Goal: Information Seeking & Learning: Learn about a topic

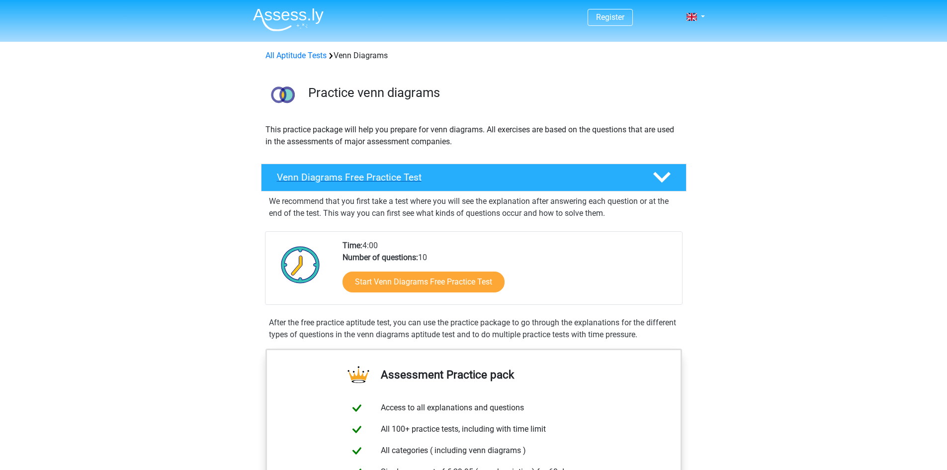
click at [376, 176] on h4 "Venn Diagrams Free Practice Test" at bounding box center [457, 176] width 360 height 11
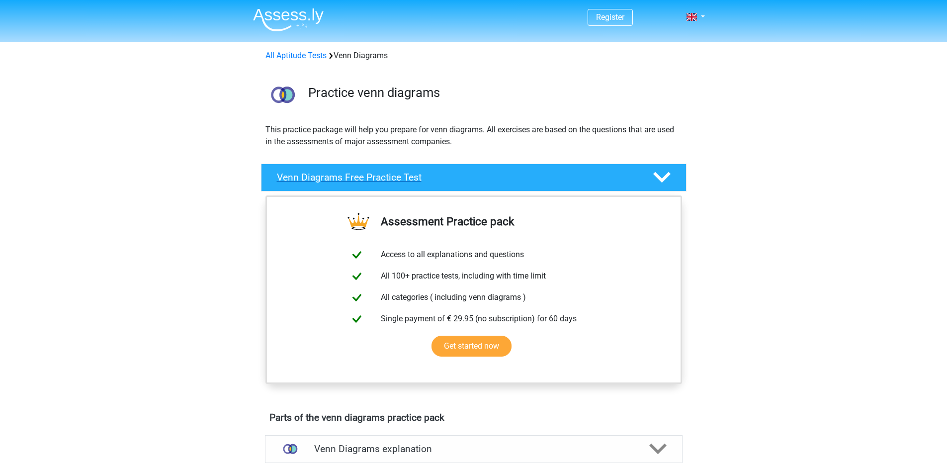
click at [376, 176] on h4 "Venn Diagrams Free Practice Test" at bounding box center [457, 176] width 360 height 11
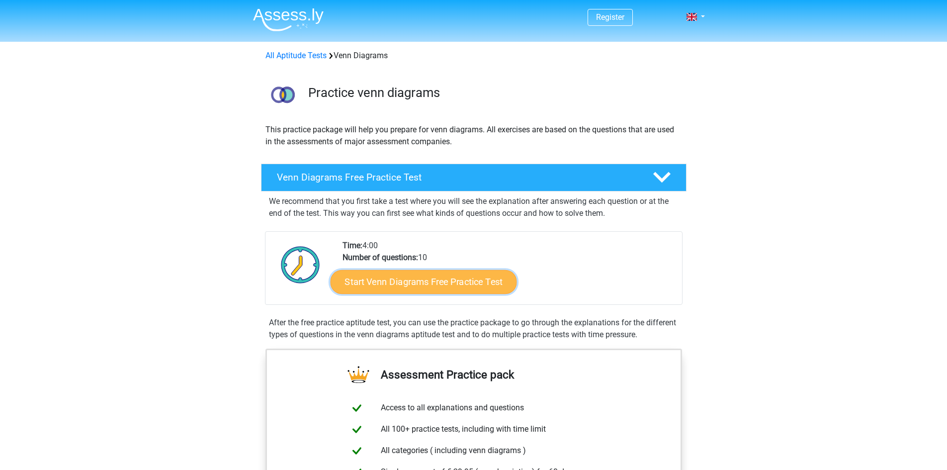
click at [458, 282] on link "Start Venn Diagrams Free Practice Test" at bounding box center [423, 282] width 186 height 24
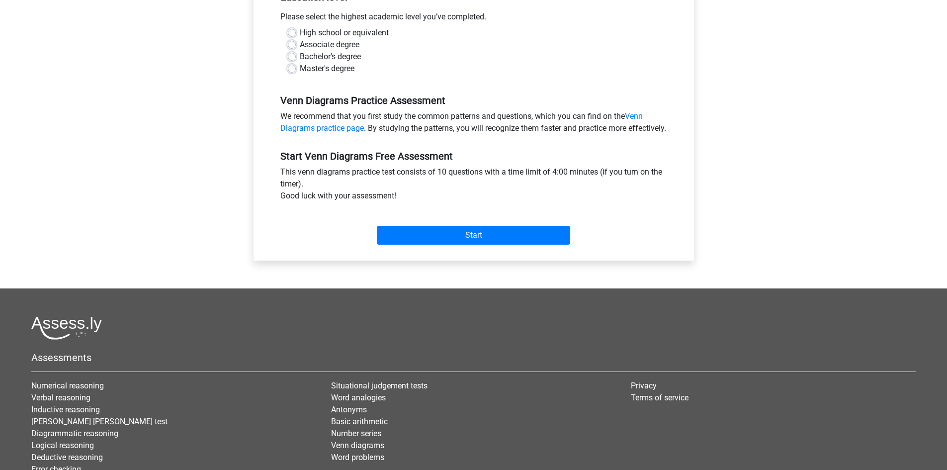
scroll to position [116, 0]
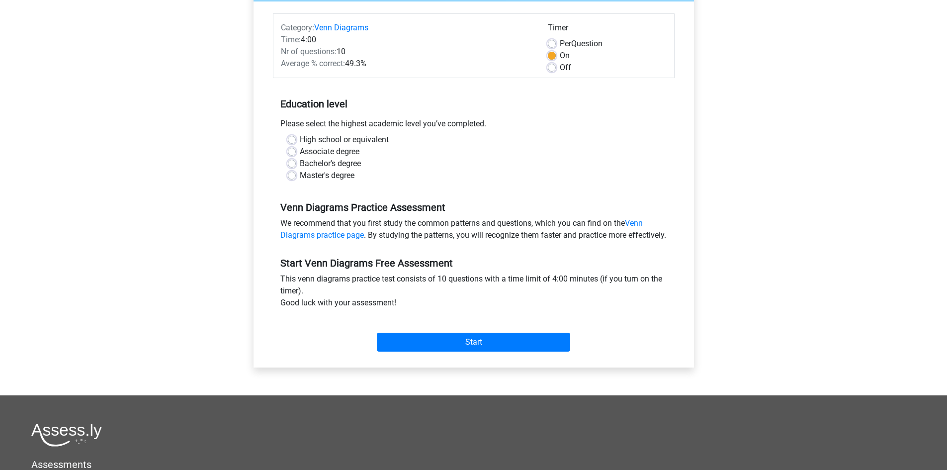
click at [342, 138] on label "High school or equivalent" at bounding box center [344, 140] width 89 height 12
click at [296, 138] on input "High school or equivalent" at bounding box center [292, 139] width 8 height 10
radio input "true"
click at [431, 351] on input "Start" at bounding box center [473, 341] width 193 height 19
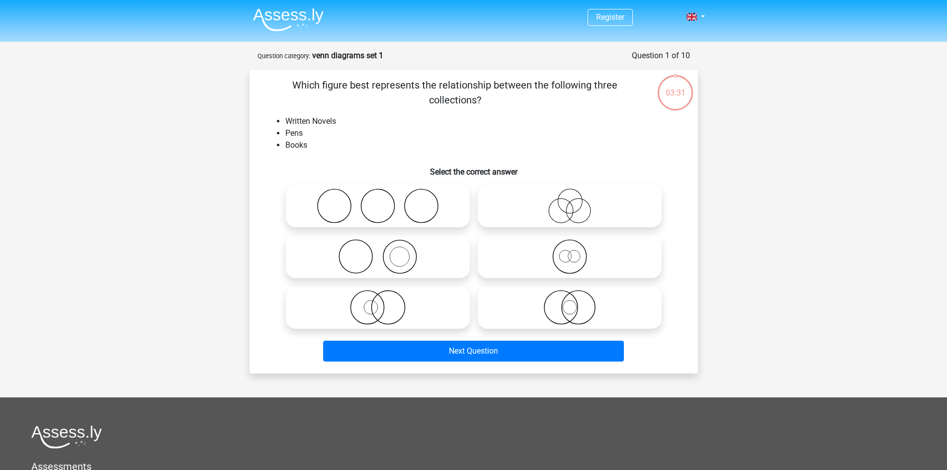
click at [369, 205] on icon at bounding box center [378, 205] width 176 height 35
click at [378, 201] on input "radio" at bounding box center [381, 197] width 6 height 6
radio input "true"
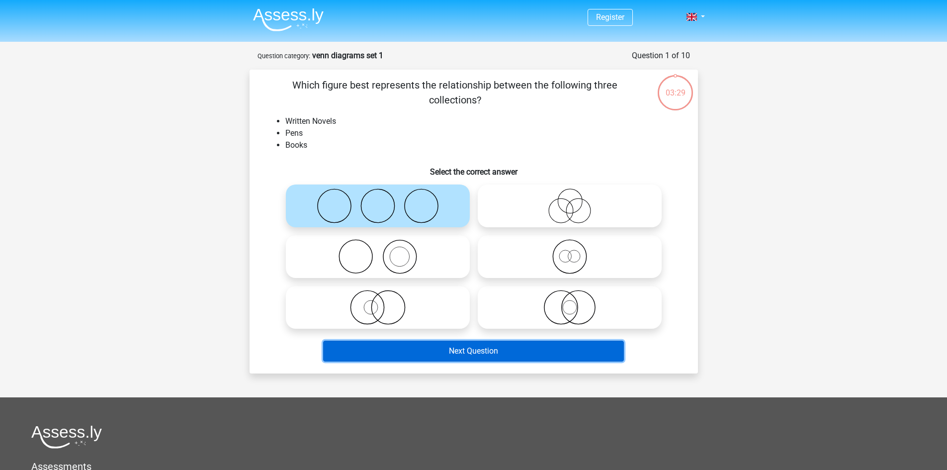
click at [492, 356] on button "Next Question" at bounding box center [473, 350] width 301 height 21
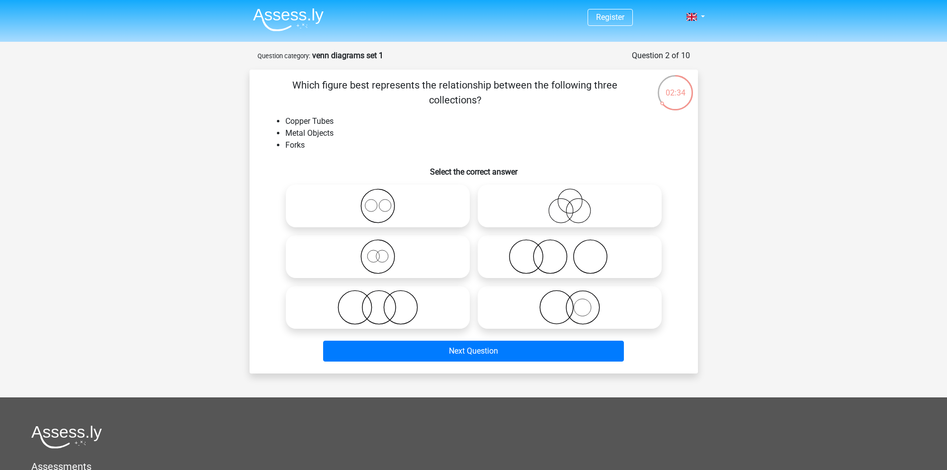
click at [390, 297] on icon at bounding box center [378, 307] width 176 height 35
click at [384, 297] on input "radio" at bounding box center [381, 299] width 6 height 6
radio input "true"
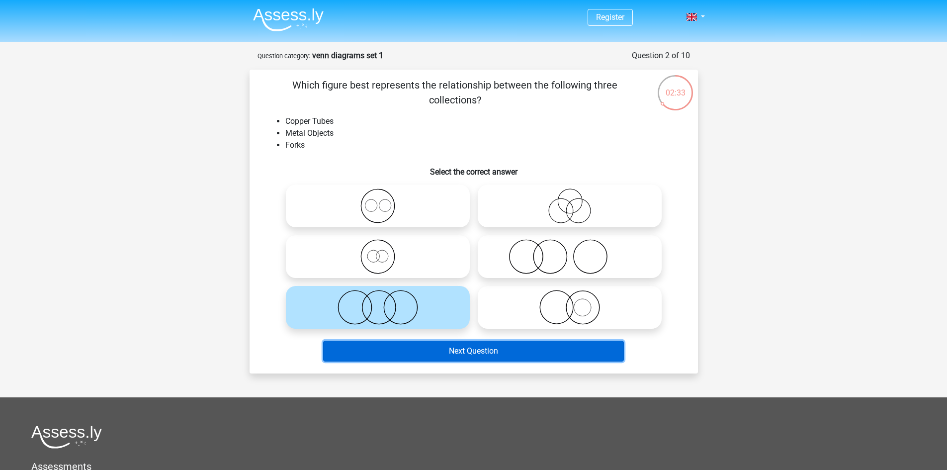
click at [435, 350] on button "Next Question" at bounding box center [473, 350] width 301 height 21
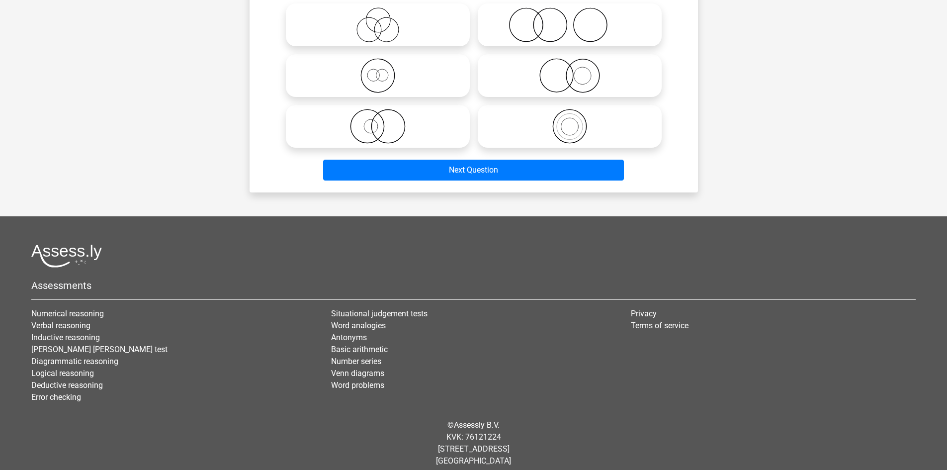
scroll to position [190, 0]
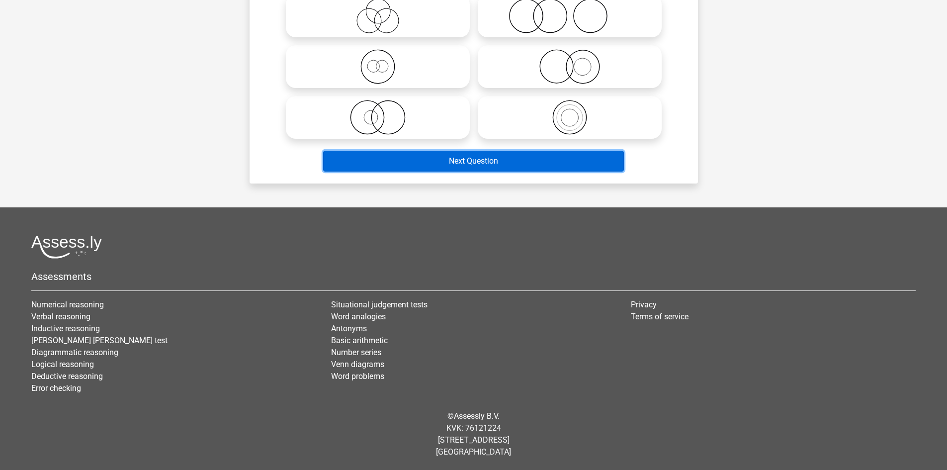
click at [547, 167] on button "Next Question" at bounding box center [473, 161] width 301 height 21
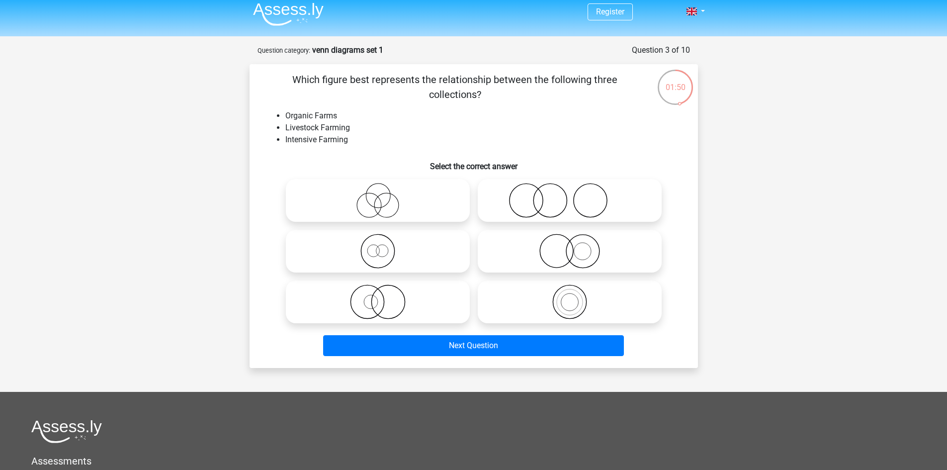
scroll to position [0, 0]
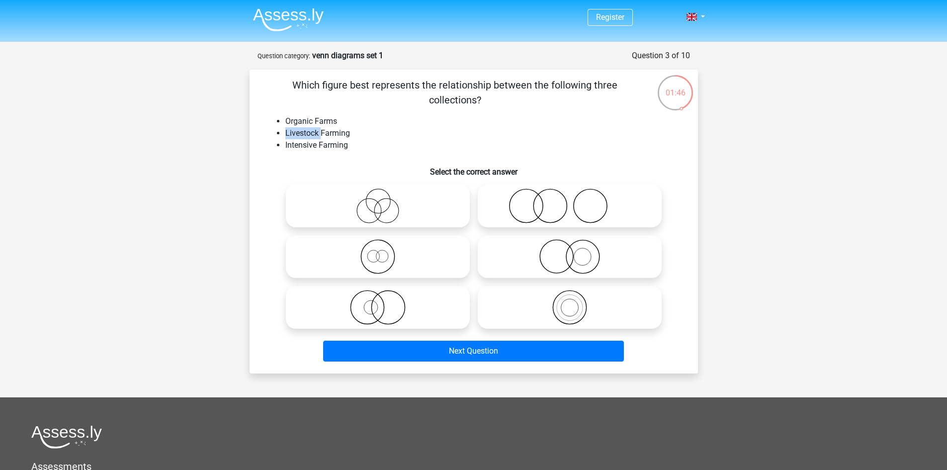
drag, startPoint x: 282, startPoint y: 130, endPoint x: 320, endPoint y: 134, distance: 38.0
click at [320, 134] on ul "Organic Farms Livestock Farming Intensive Farming" at bounding box center [473, 133] width 416 height 36
copy li "Livestock"
click at [304, 171] on h6 "Select the correct answer" at bounding box center [473, 167] width 416 height 17
drag, startPoint x: 283, startPoint y: 145, endPoint x: 316, endPoint y: 143, distance: 32.8
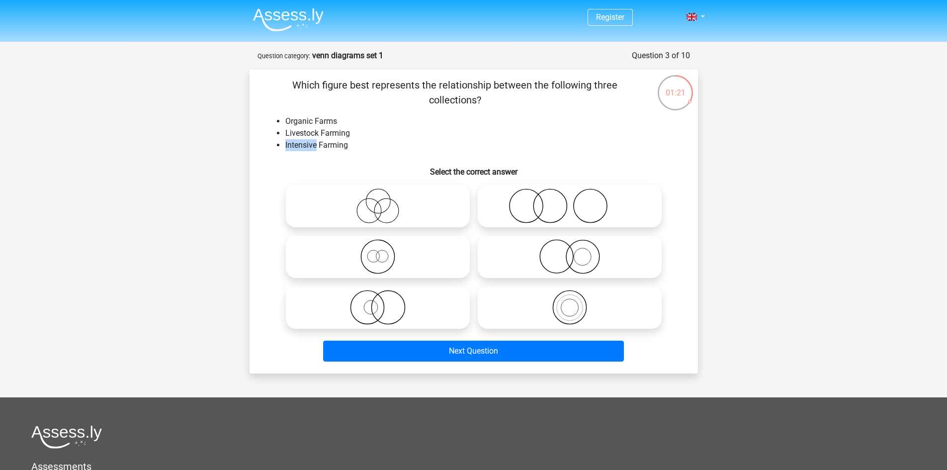
click at [316, 143] on ul "Organic Farms Livestock Farming Intensive Farming" at bounding box center [473, 133] width 416 height 36
copy li "Intensive"
drag, startPoint x: 291, startPoint y: 130, endPoint x: 288, endPoint y: 125, distance: 5.1
click at [291, 130] on li "Livestock Farming" at bounding box center [483, 133] width 396 height 12
drag, startPoint x: 287, startPoint y: 122, endPoint x: 354, endPoint y: 146, distance: 71.2
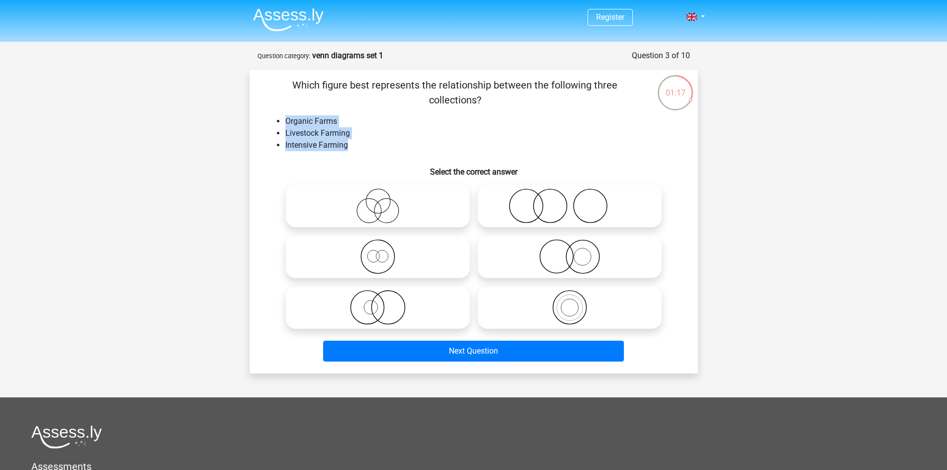
click at [354, 146] on ul "Organic Farms Livestock Farming Intensive Farming" at bounding box center [473, 133] width 416 height 36
copy ul "Organic Farms Livestock Farming Intensive Farming"
click at [281, 165] on h6 "Select the correct answer" at bounding box center [473, 167] width 416 height 17
drag, startPoint x: 365, startPoint y: 302, endPoint x: 381, endPoint y: 302, distance: 16.4
click at [365, 302] on icon at bounding box center [378, 307] width 176 height 35
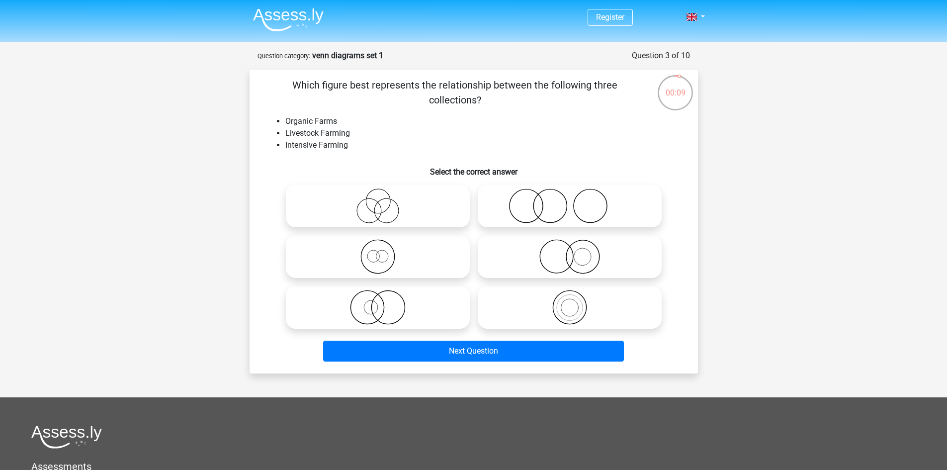
click at [378, 302] on input "radio" at bounding box center [381, 299] width 6 height 6
radio input "true"
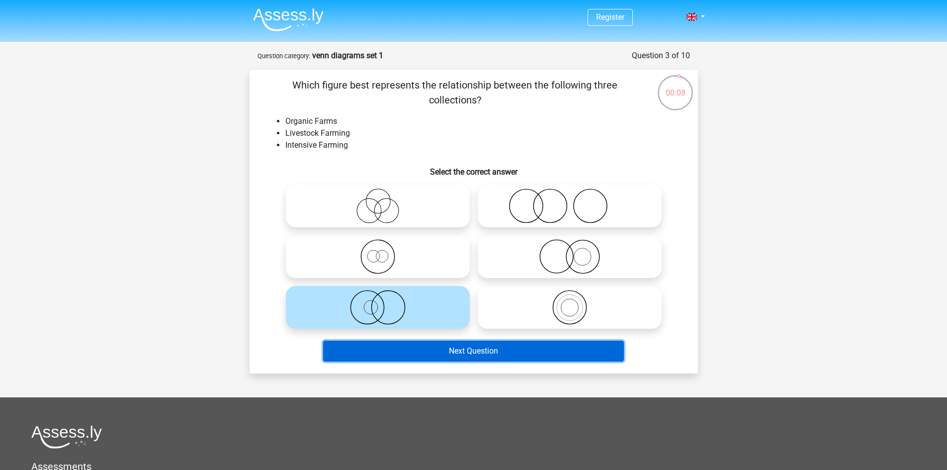
click at [466, 352] on button "Next Question" at bounding box center [473, 350] width 301 height 21
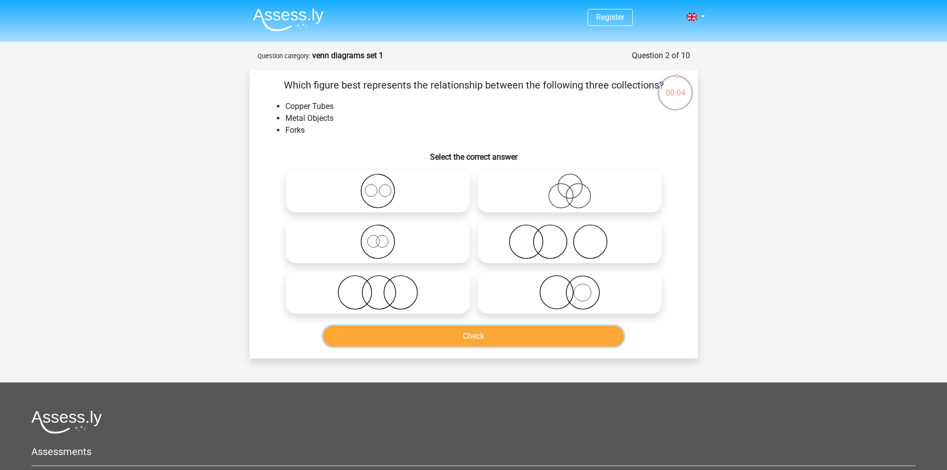
click at [483, 336] on button "Check" at bounding box center [473, 335] width 301 height 21
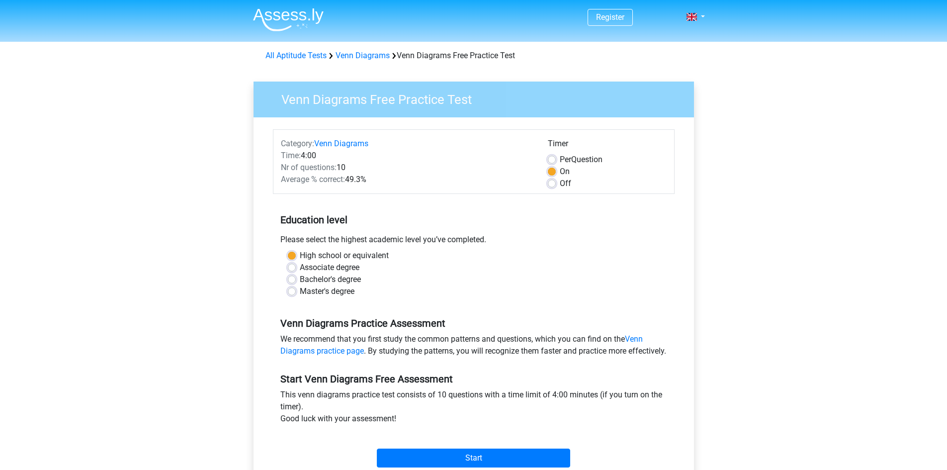
scroll to position [116, 0]
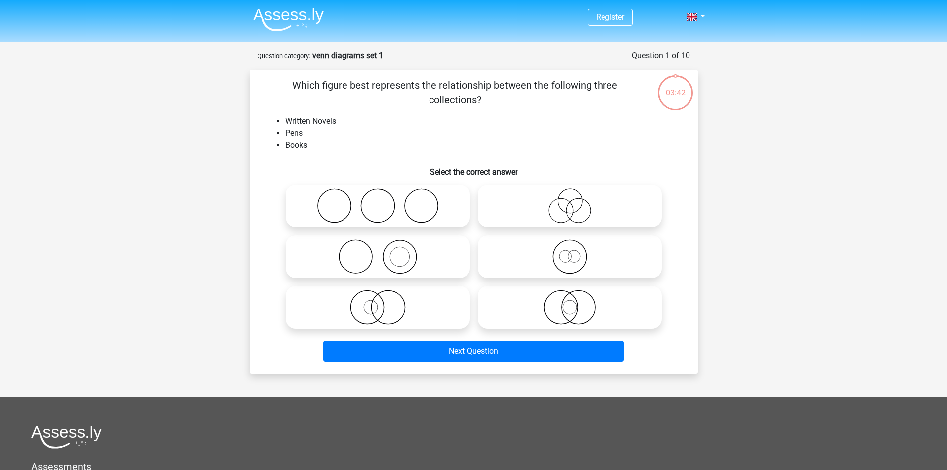
click at [368, 261] on icon at bounding box center [378, 256] width 176 height 35
click at [378, 251] on input "radio" at bounding box center [381, 248] width 6 height 6
radio input "true"
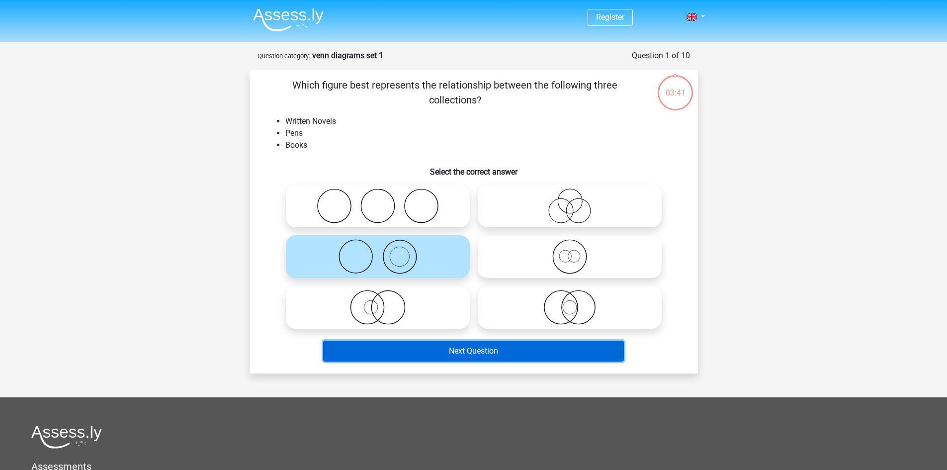
click at [473, 350] on button "Next Question" at bounding box center [473, 350] width 301 height 21
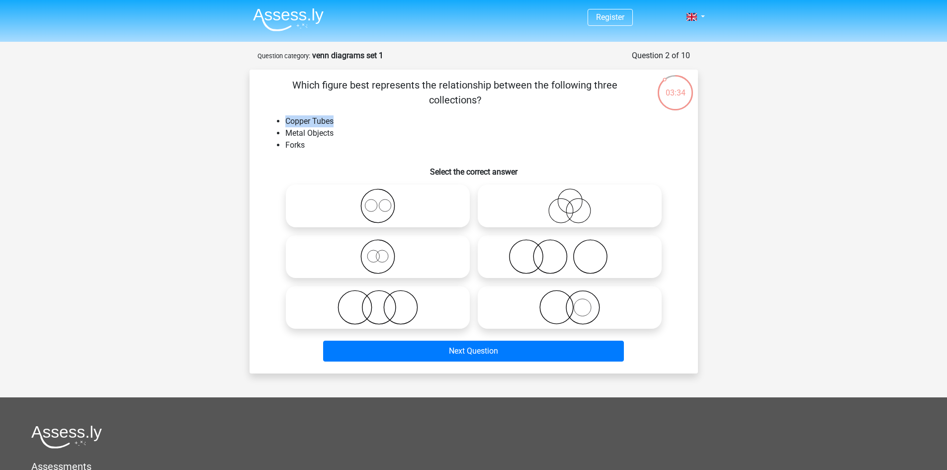
drag, startPoint x: 285, startPoint y: 120, endPoint x: 332, endPoint y: 123, distance: 47.3
click at [332, 123] on li "Copper Tubes" at bounding box center [483, 121] width 396 height 12
copy li "Copper Tubes"
drag, startPoint x: 346, startPoint y: 155, endPoint x: 368, endPoint y: 152, distance: 21.5
click at [347, 154] on div "Which figure best represents the relationship between the following three colle…" at bounding box center [473, 222] width 440 height 288
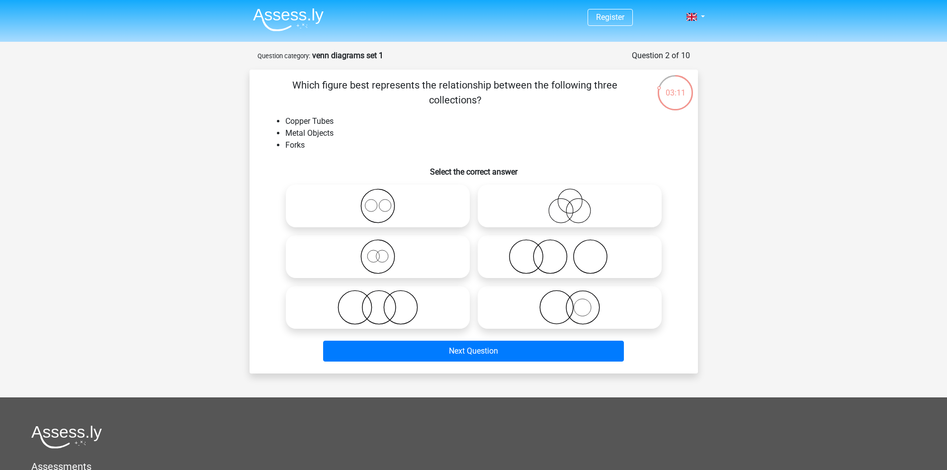
click at [378, 202] on icon at bounding box center [378, 205] width 176 height 35
click at [378, 201] on input "radio" at bounding box center [381, 197] width 6 height 6
radio input "true"
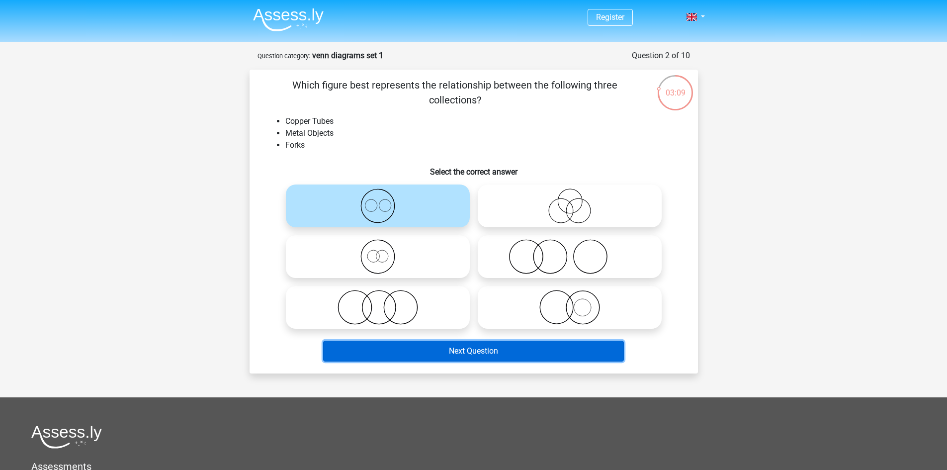
click at [512, 343] on button "Next Question" at bounding box center [473, 350] width 301 height 21
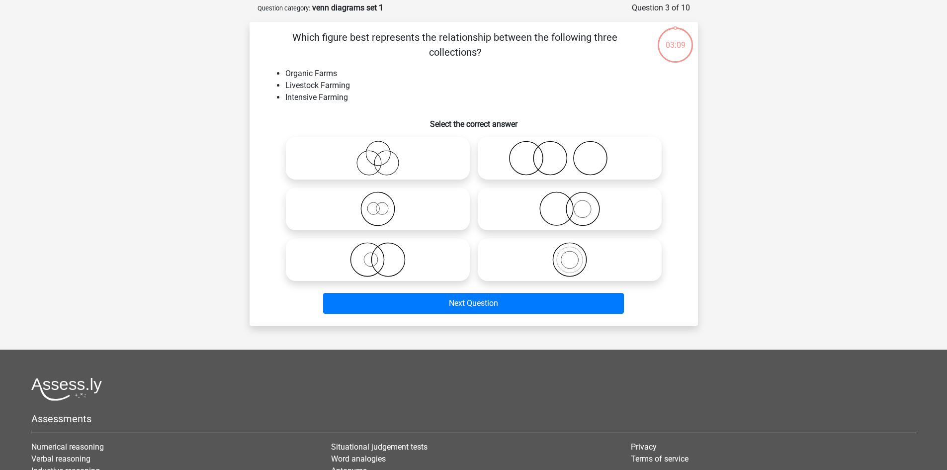
scroll to position [50, 0]
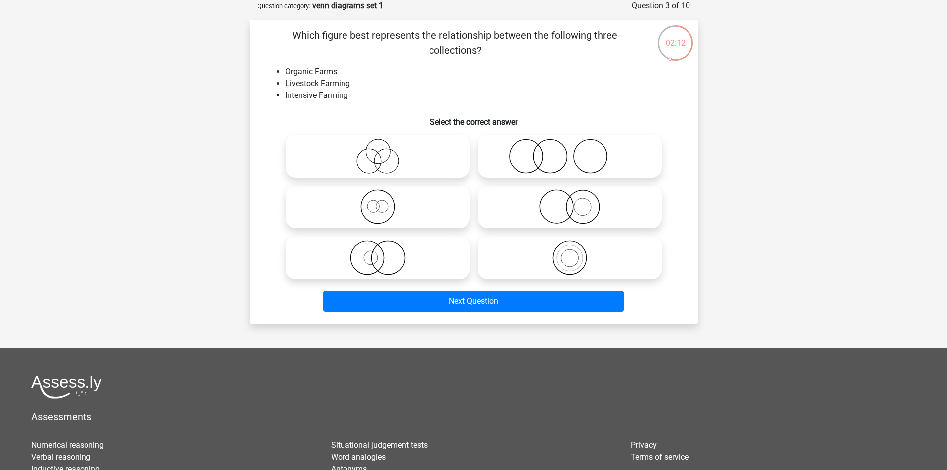
click at [380, 255] on icon at bounding box center [378, 257] width 176 height 35
click at [380, 252] on input "radio" at bounding box center [381, 249] width 6 height 6
radio input "true"
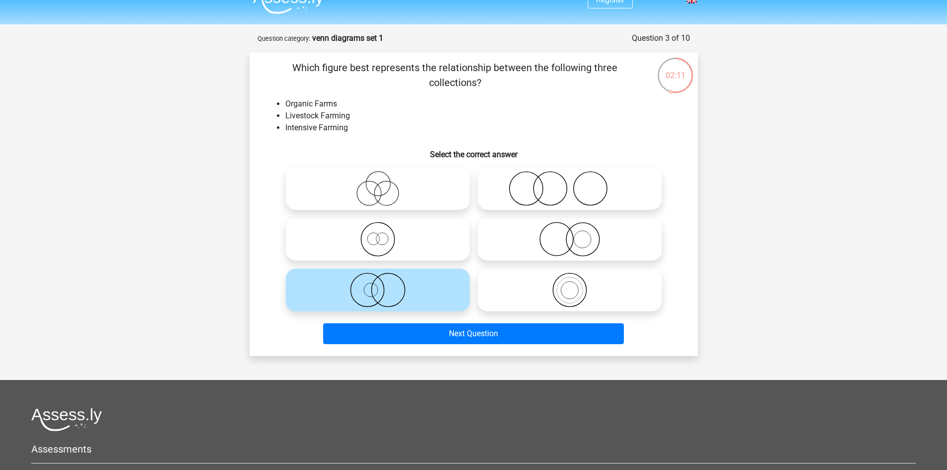
scroll to position [0, 0]
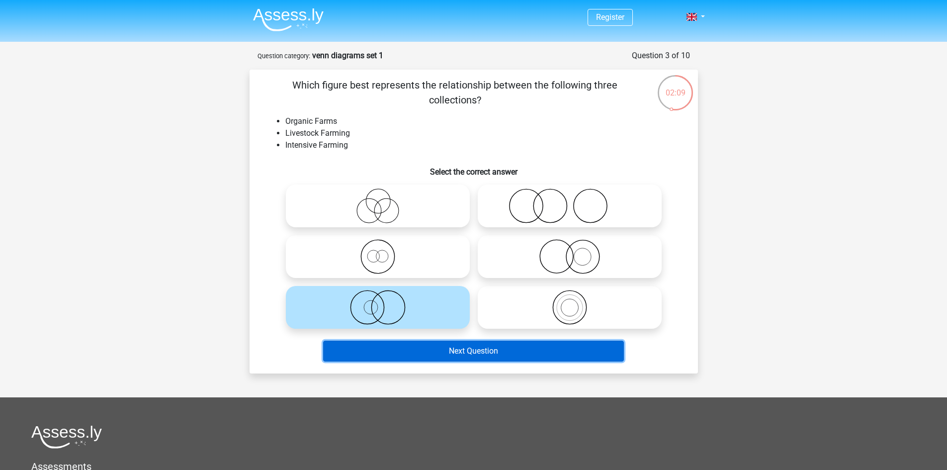
click at [432, 354] on button "Next Question" at bounding box center [473, 350] width 301 height 21
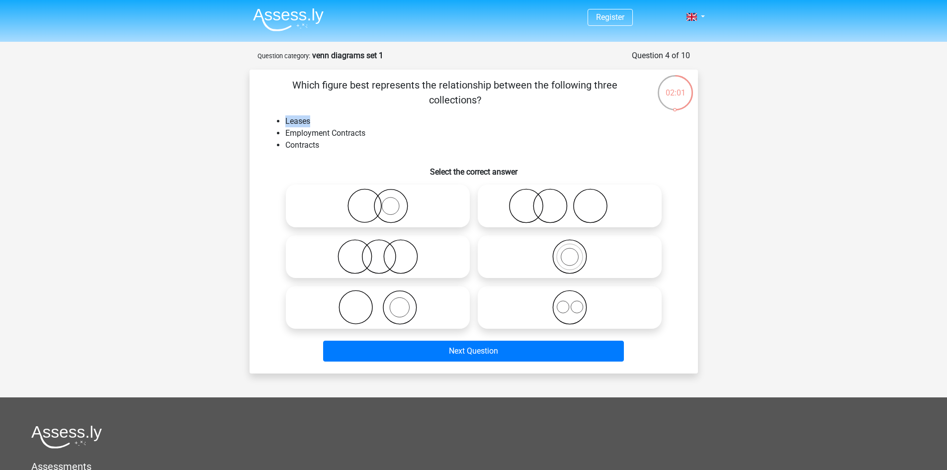
drag, startPoint x: 312, startPoint y: 118, endPoint x: 251, endPoint y: 117, distance: 60.6
click at [251, 117] on div "Which figure best represents the relationship between the following three colle…" at bounding box center [473, 222] width 448 height 304
copy li "Leases"
click at [381, 135] on li "Employment Contracts" at bounding box center [483, 133] width 396 height 12
click at [563, 301] on icon at bounding box center [569, 307] width 176 height 35
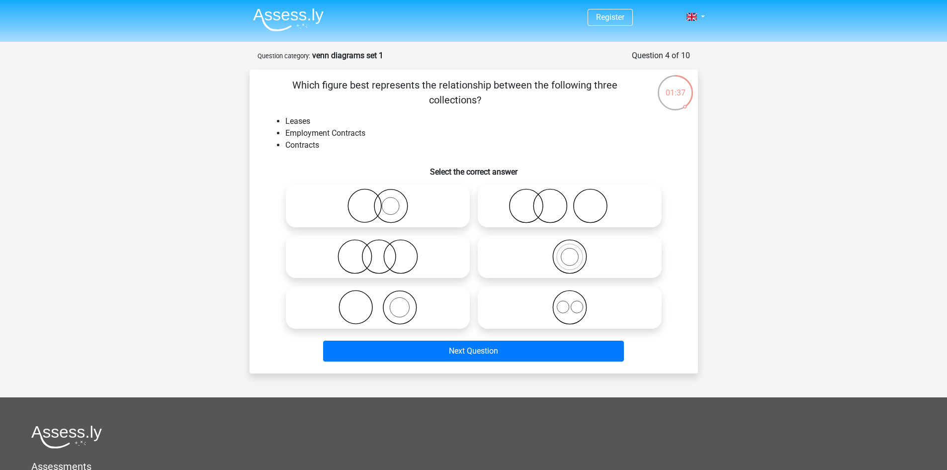
click at [569, 301] on input "radio" at bounding box center [572, 299] width 6 height 6
radio input "true"
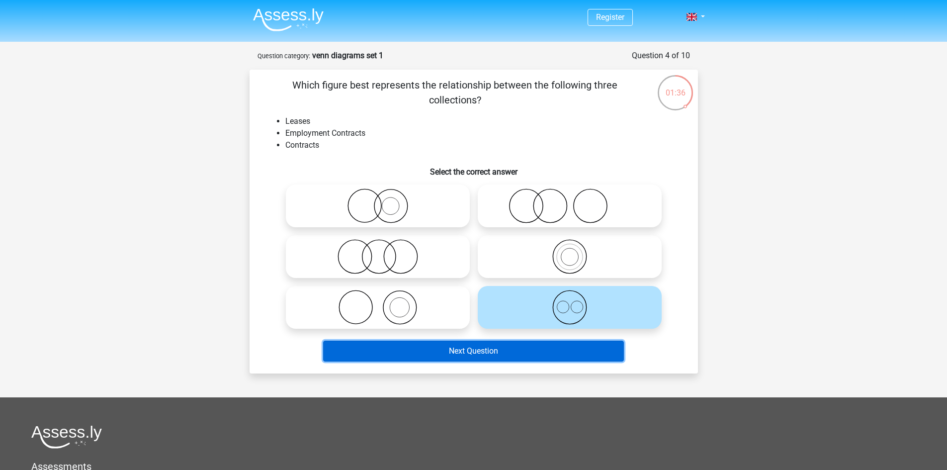
click at [548, 355] on button "Next Question" at bounding box center [473, 350] width 301 height 21
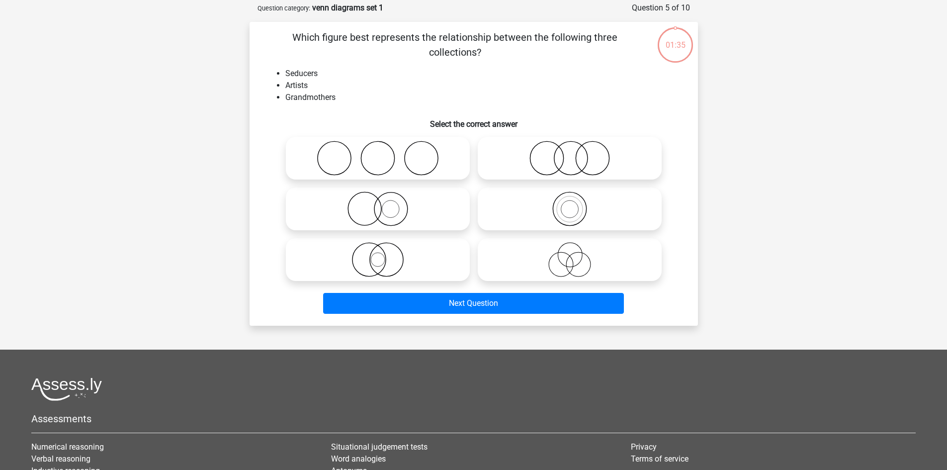
scroll to position [50, 0]
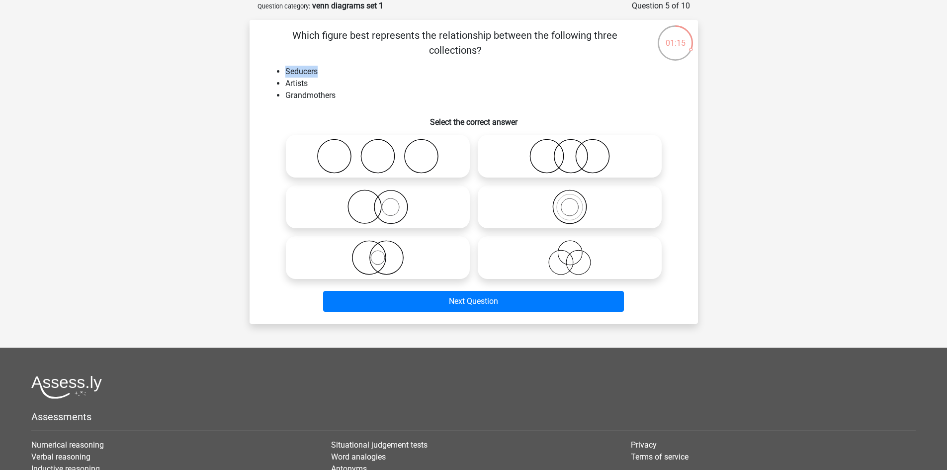
drag, startPoint x: 314, startPoint y: 72, endPoint x: 285, endPoint y: 75, distance: 29.5
click at [285, 75] on li "Seducers" at bounding box center [483, 72] width 396 height 12
copy li "Seducers"
drag, startPoint x: 549, startPoint y: 248, endPoint x: 544, endPoint y: 251, distance: 6.0
click at [544, 249] on icon at bounding box center [569, 257] width 176 height 35
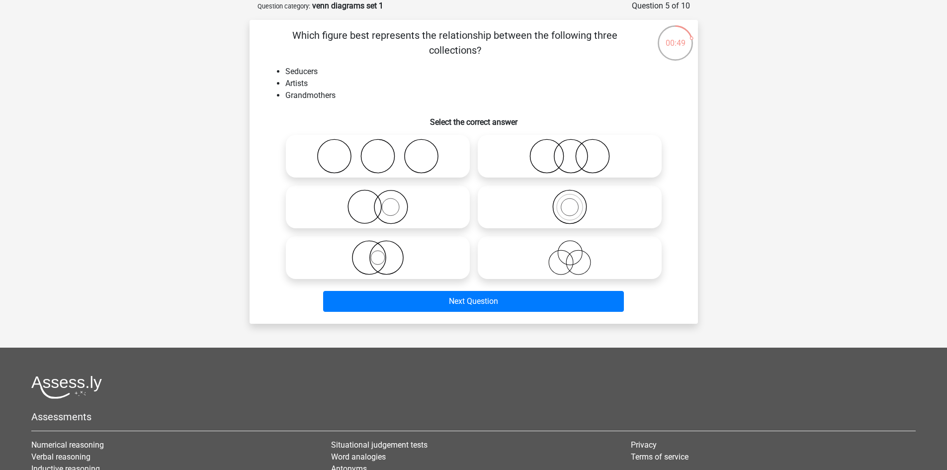
click at [569, 249] on input "radio" at bounding box center [572, 249] width 6 height 6
radio input "true"
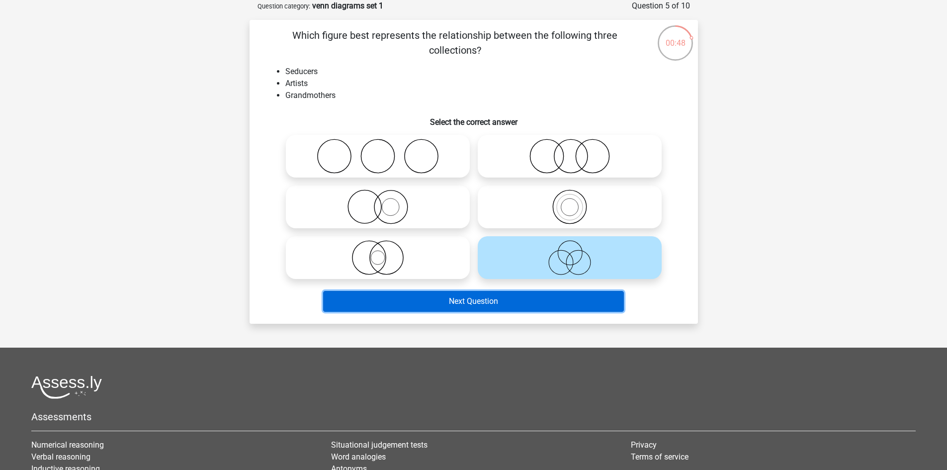
click at [542, 296] on button "Next Question" at bounding box center [473, 301] width 301 height 21
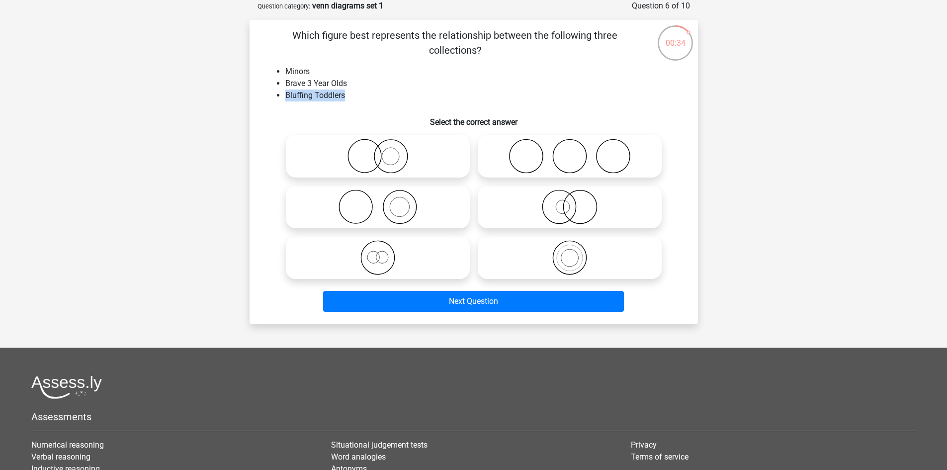
drag, startPoint x: 327, startPoint y: 101, endPoint x: 288, endPoint y: 90, distance: 41.4
click at [285, 92] on li "Bluffing Toddlers" at bounding box center [483, 95] width 396 height 12
copy li "Bluffing Toddlers"
click at [534, 158] on icon at bounding box center [569, 156] width 176 height 35
click at [569, 151] on input "radio" at bounding box center [572, 148] width 6 height 6
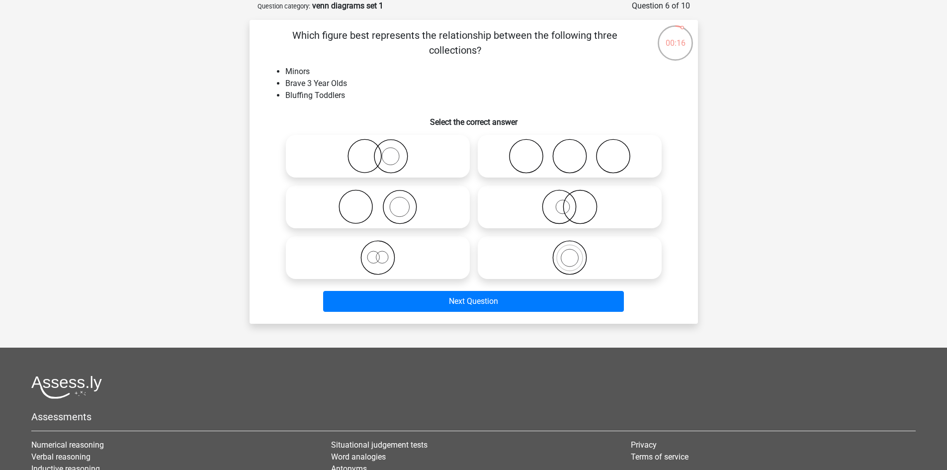
radio input "true"
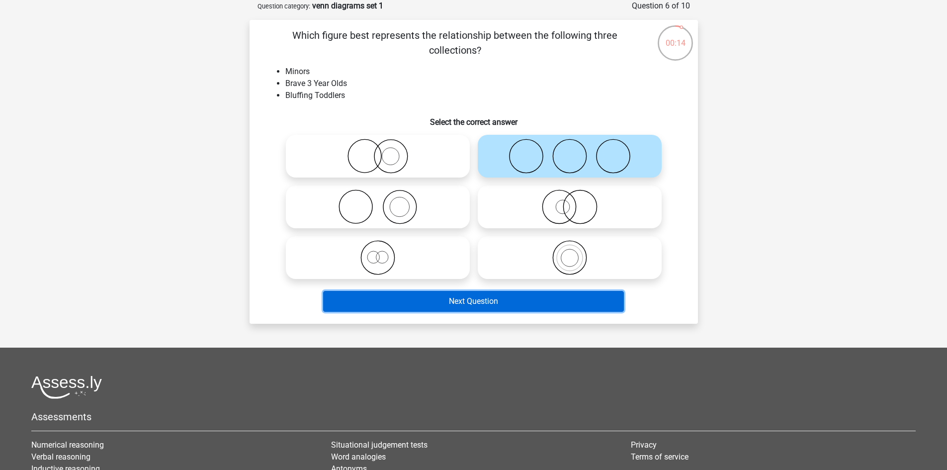
click at [529, 301] on button "Next Question" at bounding box center [473, 301] width 301 height 21
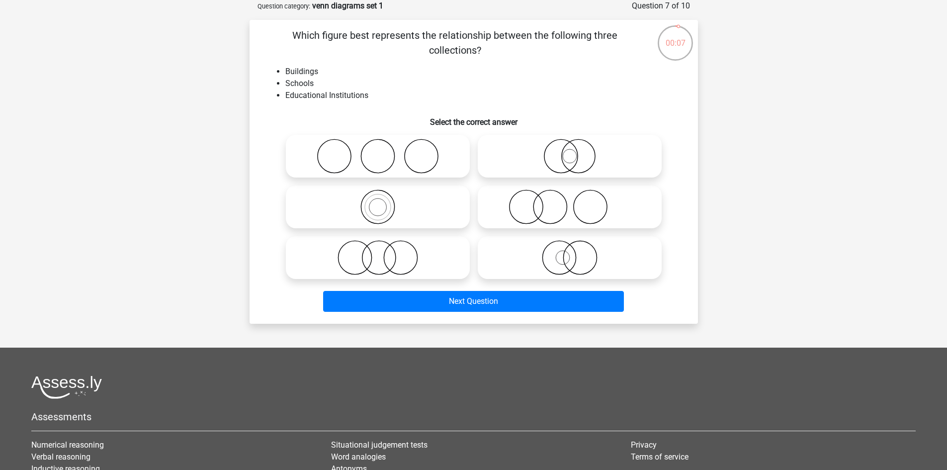
click at [435, 216] on icon at bounding box center [378, 206] width 176 height 35
click at [384, 202] on input "radio" at bounding box center [381, 198] width 6 height 6
radio input "true"
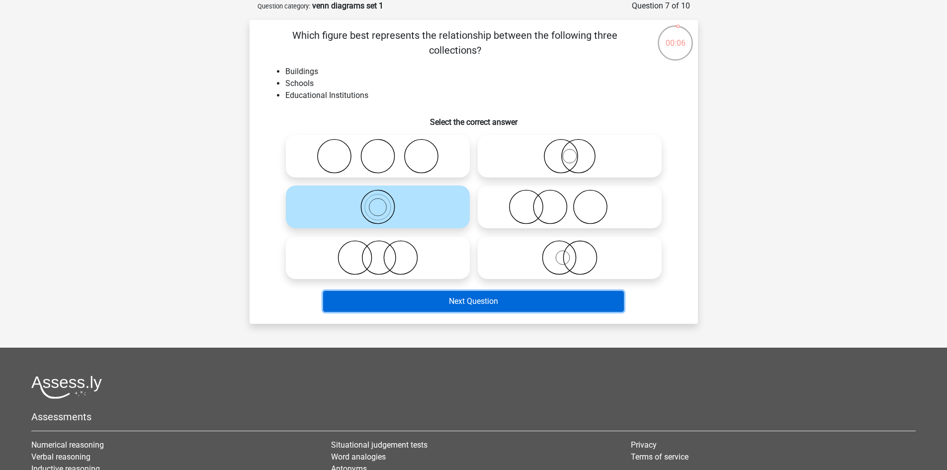
click at [477, 296] on button "Next Question" at bounding box center [473, 301] width 301 height 21
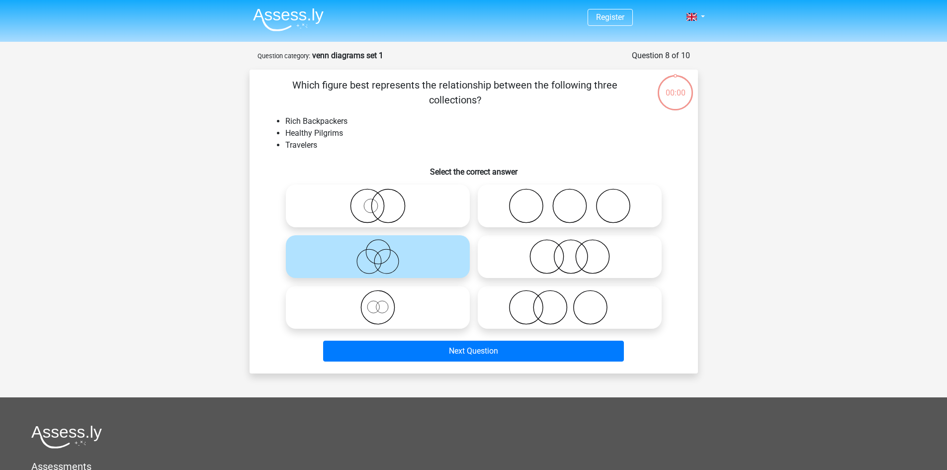
scroll to position [50, 0]
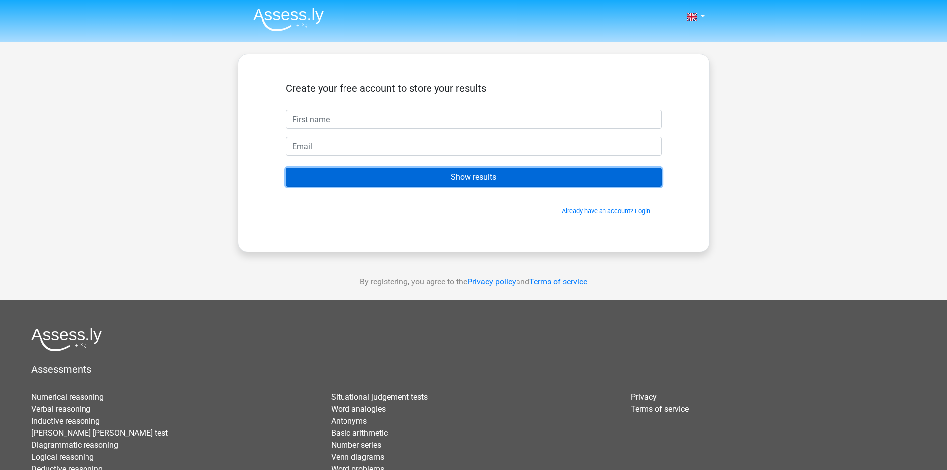
click at [461, 181] on input "Show results" at bounding box center [474, 176] width 376 height 19
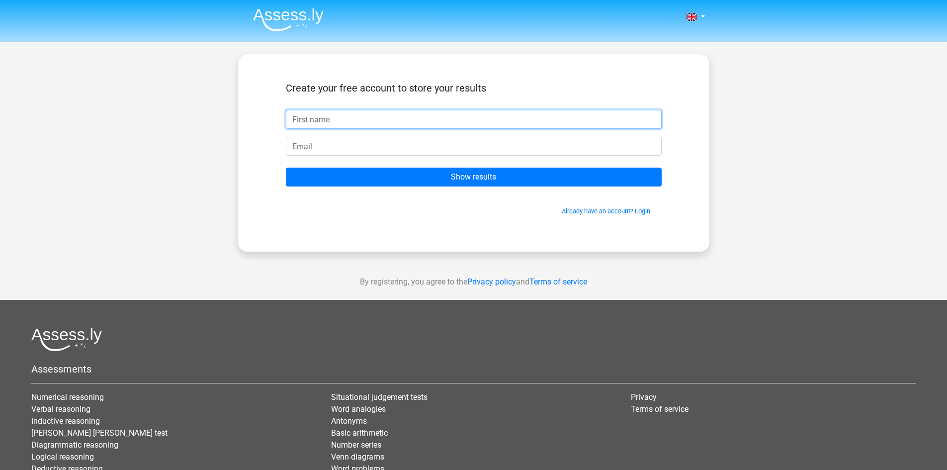
click at [342, 124] on input "text" at bounding box center [474, 119] width 376 height 19
